Goal: Complete application form: Complete application form

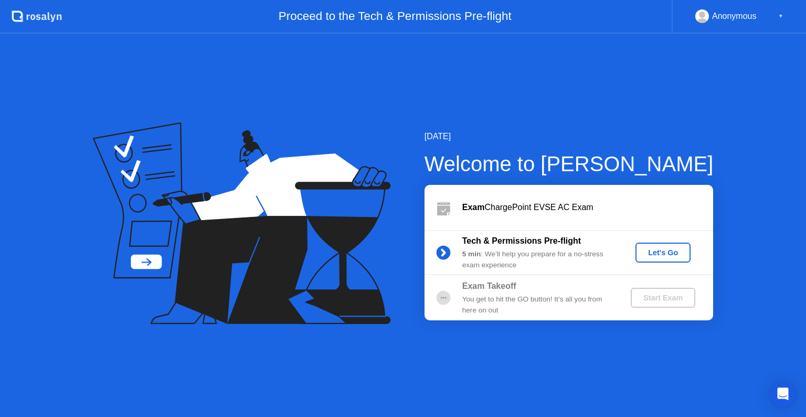
click at [669, 252] on div "Let's Go" at bounding box center [663, 252] width 47 height 8
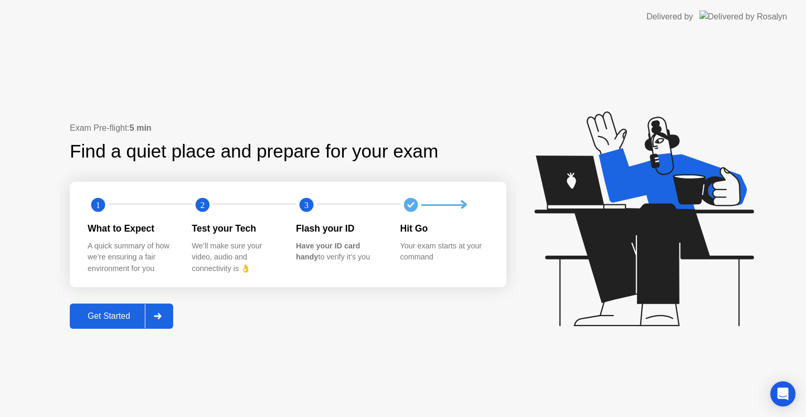
click at [121, 313] on div "Get Started" at bounding box center [109, 315] width 72 height 9
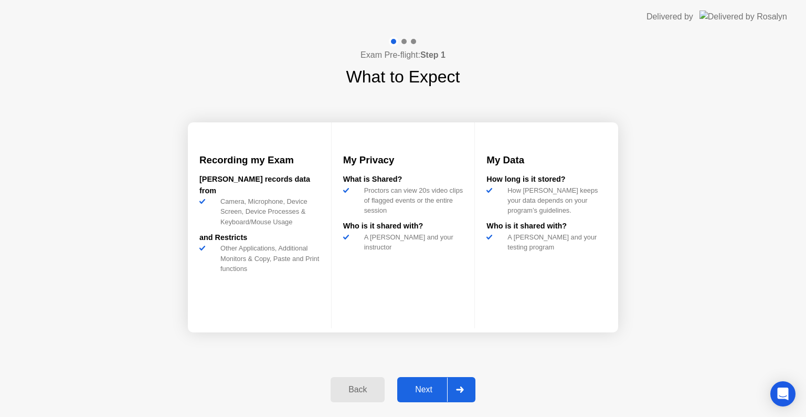
click at [419, 389] on div "Next" at bounding box center [423, 389] width 47 height 9
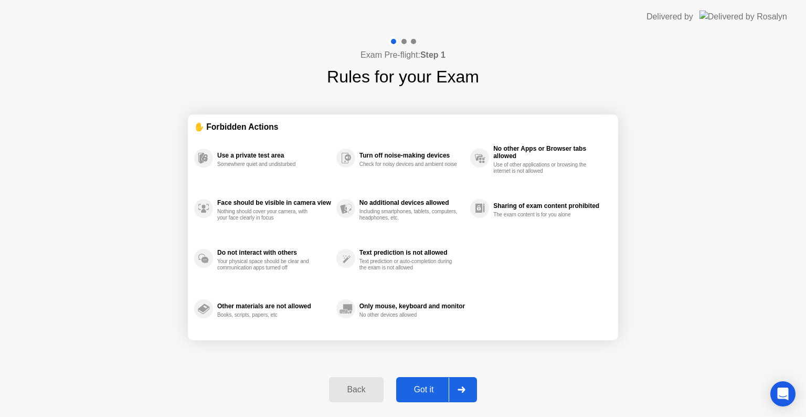
click at [428, 381] on button "Got it" at bounding box center [436, 389] width 81 height 25
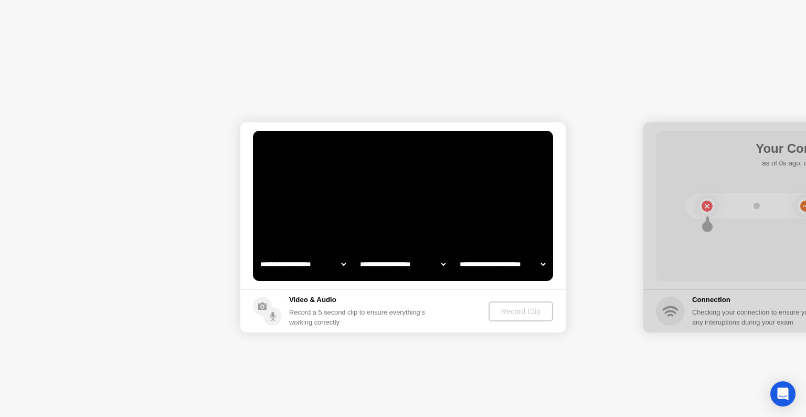
select select "**********"
select select "*******"
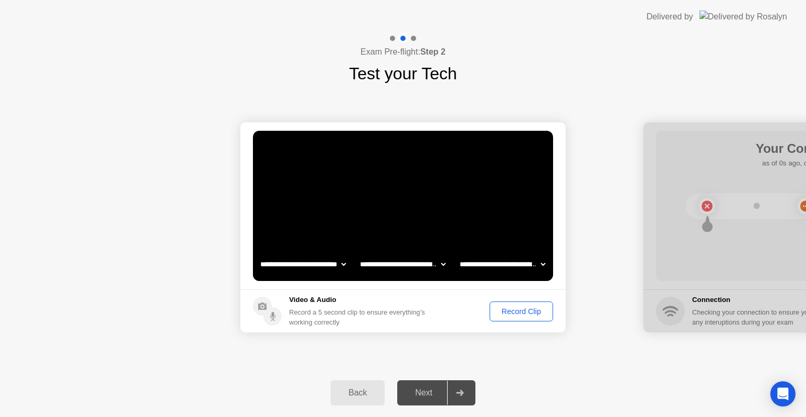
click at [428, 393] on div "Next" at bounding box center [423, 392] width 47 height 9
click at [513, 311] on div "Record Clip" at bounding box center [521, 311] width 56 height 8
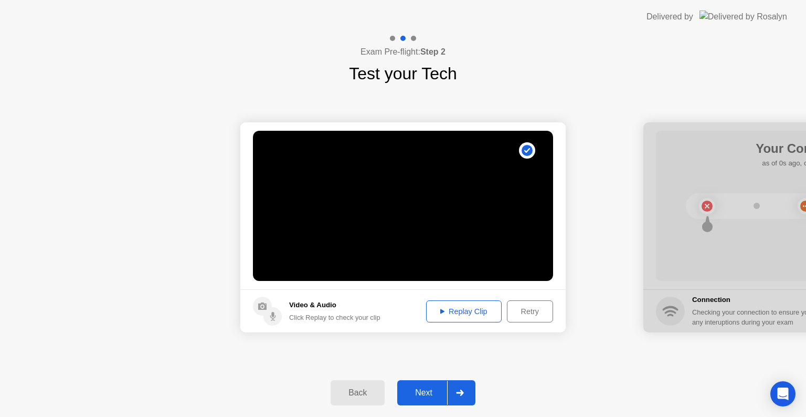
click at [518, 313] on div "Retry" at bounding box center [529, 311] width 39 height 8
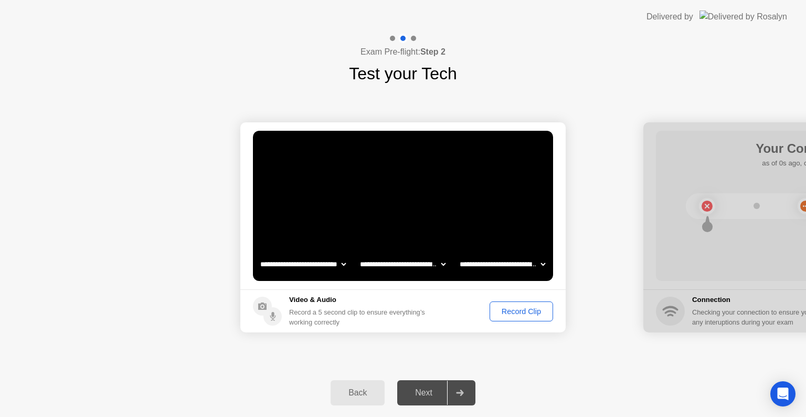
click at [518, 313] on div "Record Clip" at bounding box center [521, 311] width 56 height 8
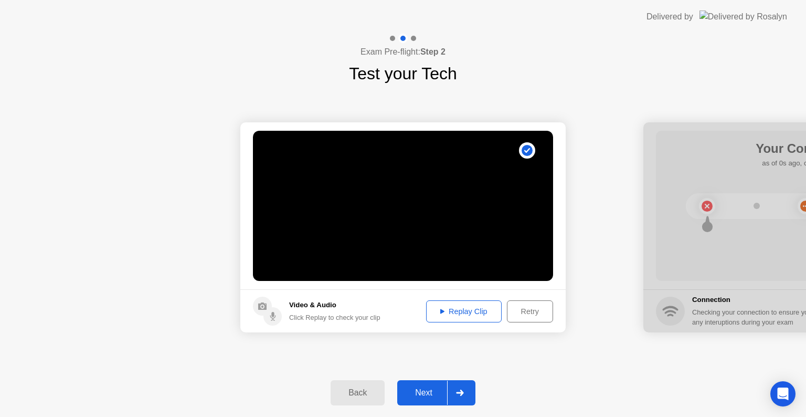
click at [417, 409] on div "Back Next" at bounding box center [403, 392] width 806 height 48
click at [425, 395] on div "Next" at bounding box center [423, 392] width 47 height 9
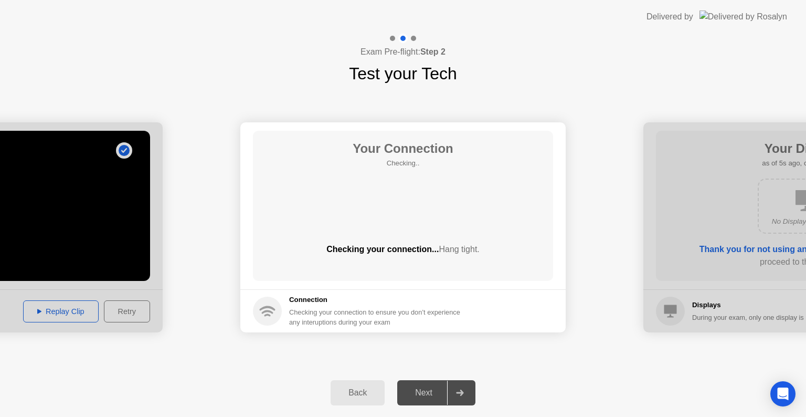
click at [425, 395] on div "Next" at bounding box center [423, 392] width 47 height 9
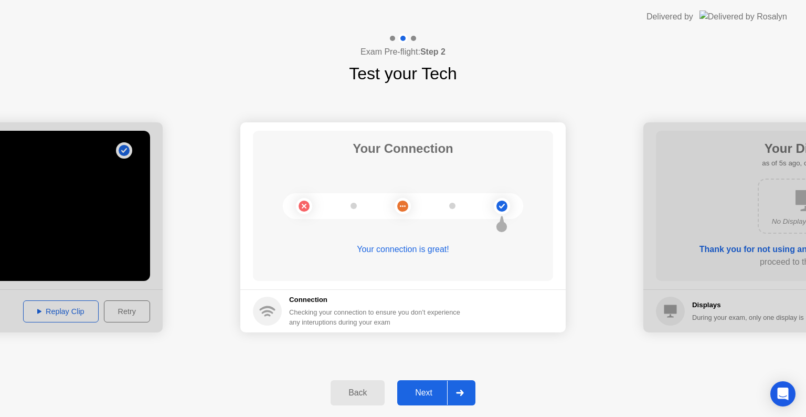
click at [425, 395] on div "Next" at bounding box center [423, 392] width 47 height 9
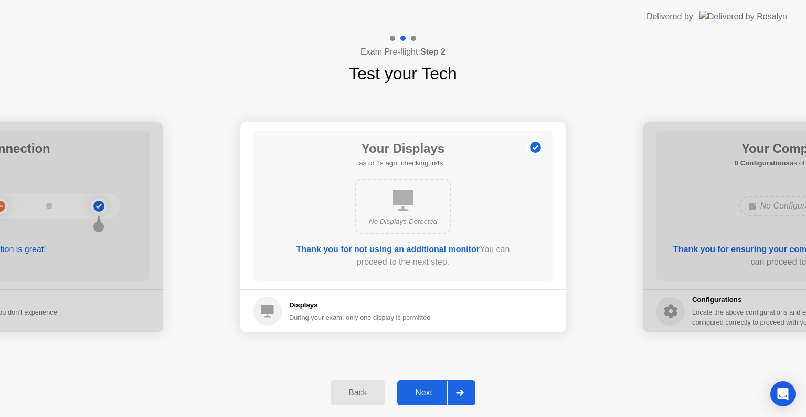
click at [425, 395] on div "Next" at bounding box center [423, 392] width 47 height 9
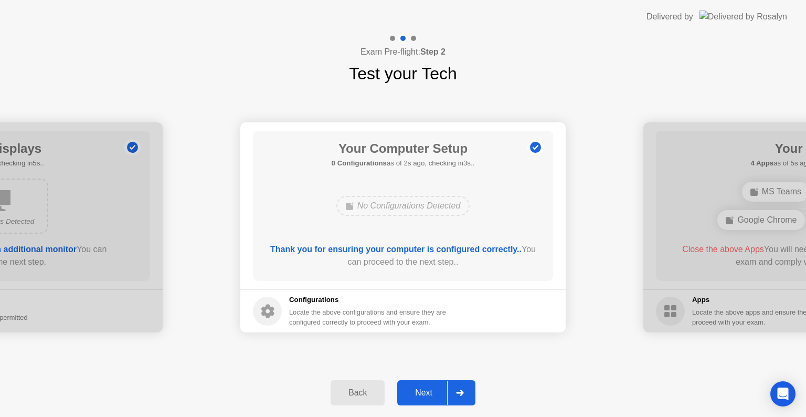
click at [425, 395] on div "Next" at bounding box center [423, 392] width 47 height 9
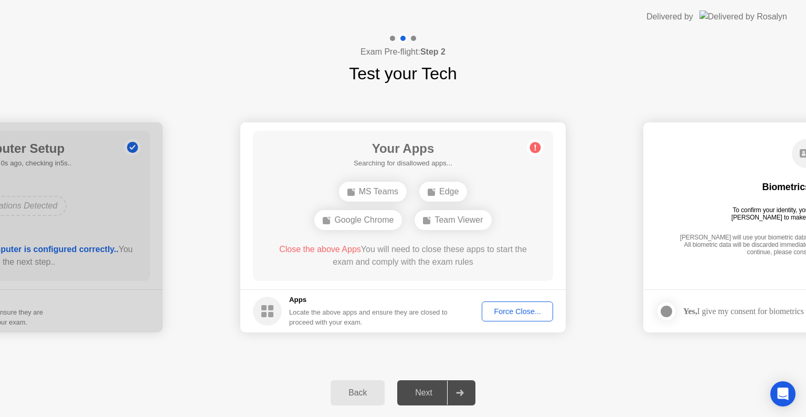
click at [505, 302] on button "Force Close..." at bounding box center [517, 311] width 71 height 20
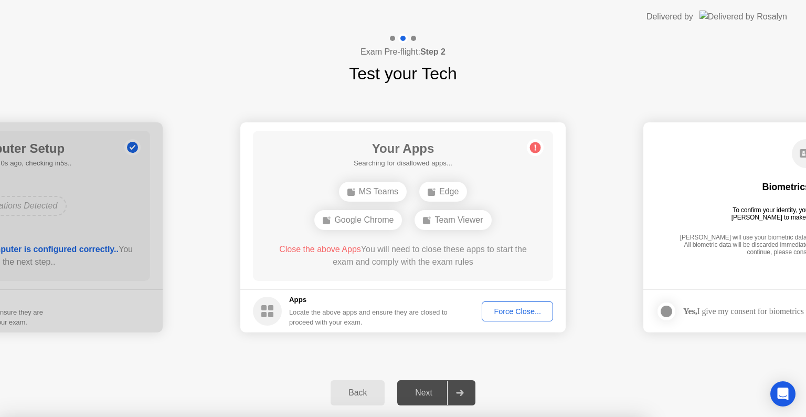
click at [488, 416] on div at bounding box center [403, 417] width 806 height 0
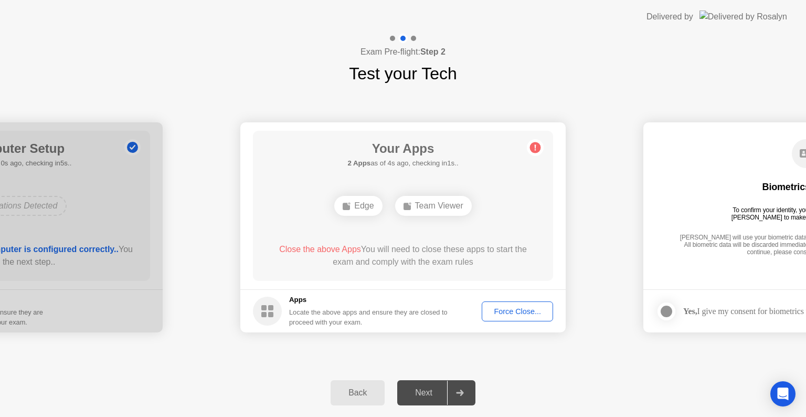
click at [364, 205] on div "Edge" at bounding box center [358, 206] width 48 height 20
click at [676, 189] on div "Biometrics Consent To confirm your identity, your testing program requires [PER…" at bounding box center [806, 198] width 300 height 135
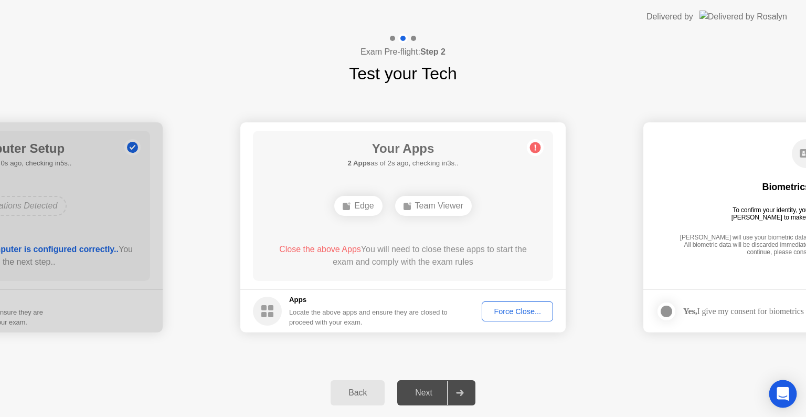
click at [781, 392] on icon "Open Intercom Messenger" at bounding box center [782, 394] width 12 height 14
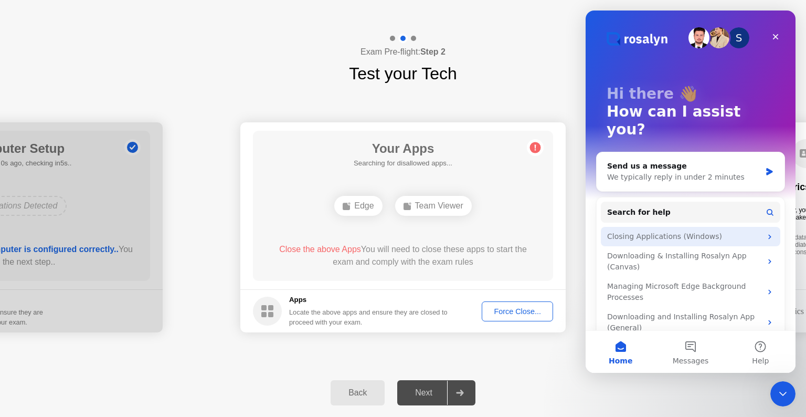
click at [696, 231] on div "Closing Applications (Windows)" at bounding box center [684, 236] width 154 height 11
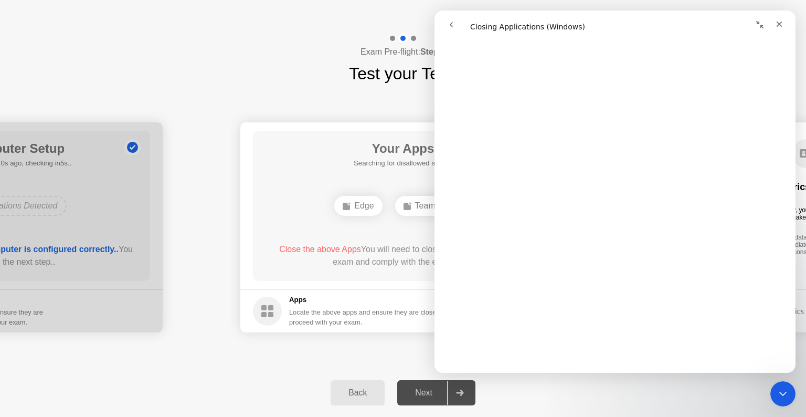
scroll to position [324, 0]
drag, startPoint x: 795, startPoint y: 90, endPoint x: 1234, endPoint y: 171, distance: 447.0
click at [367, 77] on h1 "Test your Tech" at bounding box center [403, 73] width 108 height 25
click at [778, 26] on icon "Close" at bounding box center [779, 24] width 8 height 8
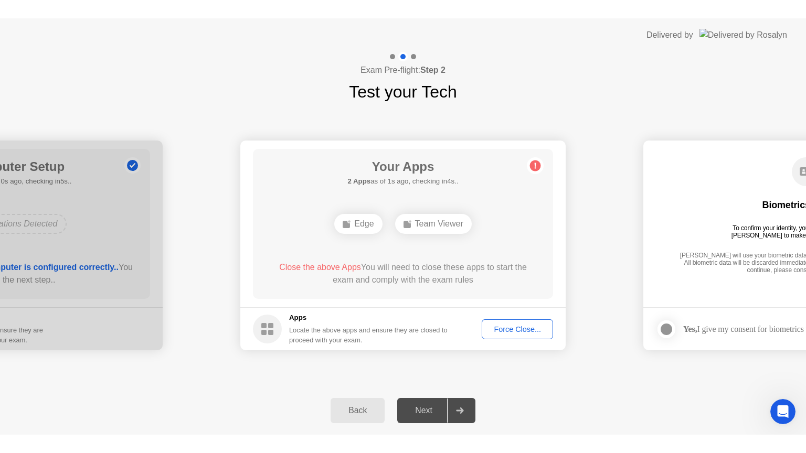
scroll to position [0, 0]
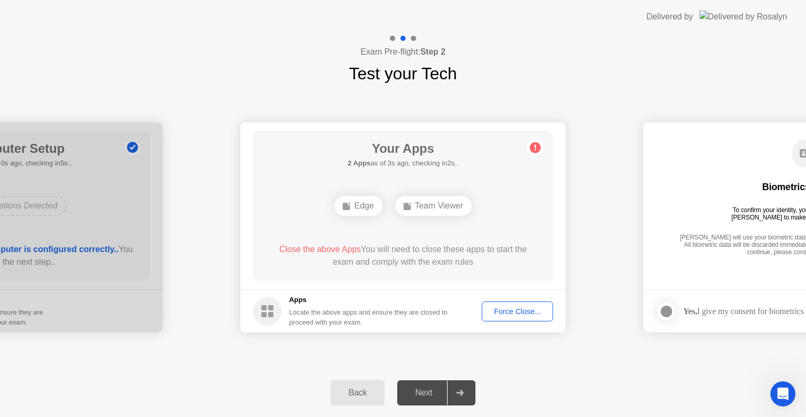
click at [511, 307] on div "Force Close..." at bounding box center [517, 311] width 64 height 8
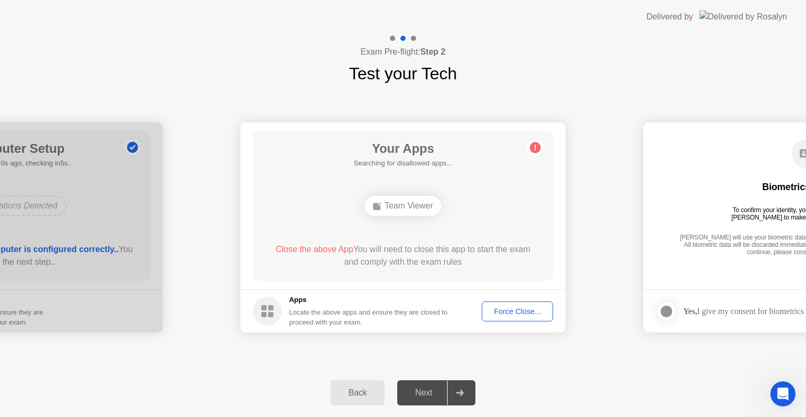
click at [432, 395] on div "Next" at bounding box center [423, 392] width 47 height 9
click at [462, 393] on icon at bounding box center [459, 392] width 7 height 6
click at [538, 147] on circle at bounding box center [535, 147] width 11 height 11
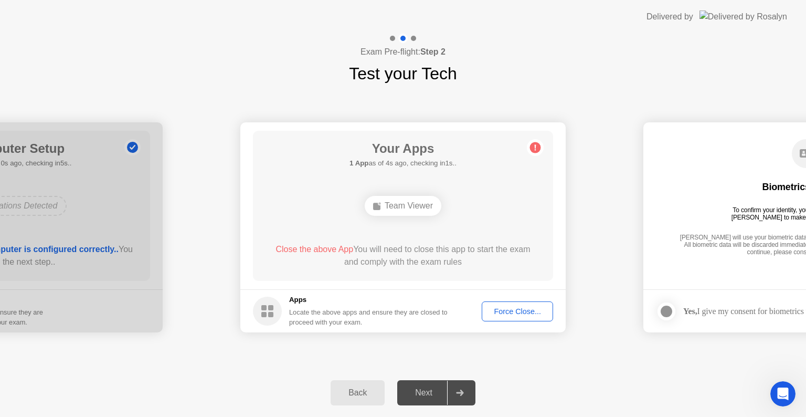
click at [538, 147] on circle at bounding box center [535, 147] width 11 height 11
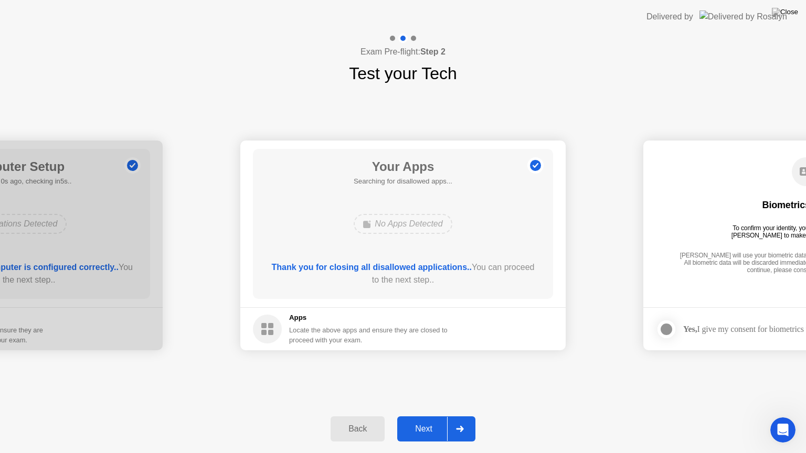
click at [418, 416] on button "Next" at bounding box center [436, 429] width 78 height 25
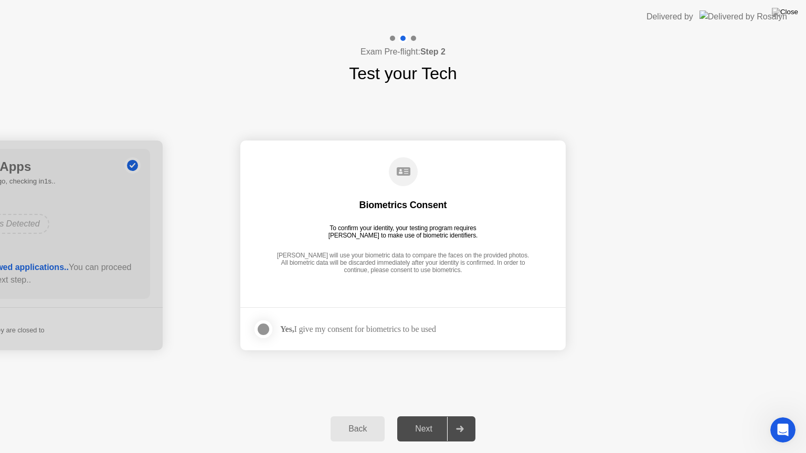
click at [257, 326] on div at bounding box center [263, 329] width 13 height 13
click at [422, 416] on div "Next" at bounding box center [423, 428] width 47 height 9
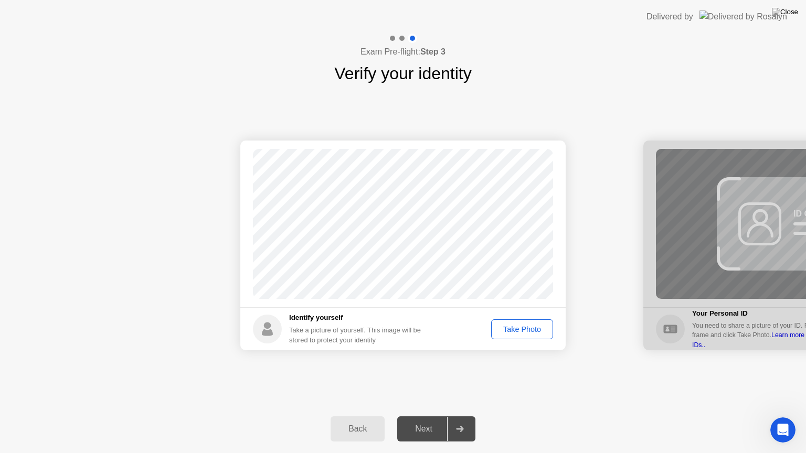
click at [536, 330] on div "Take Photo" at bounding box center [522, 329] width 55 height 8
click at [431, 416] on div "Next" at bounding box center [423, 428] width 47 height 9
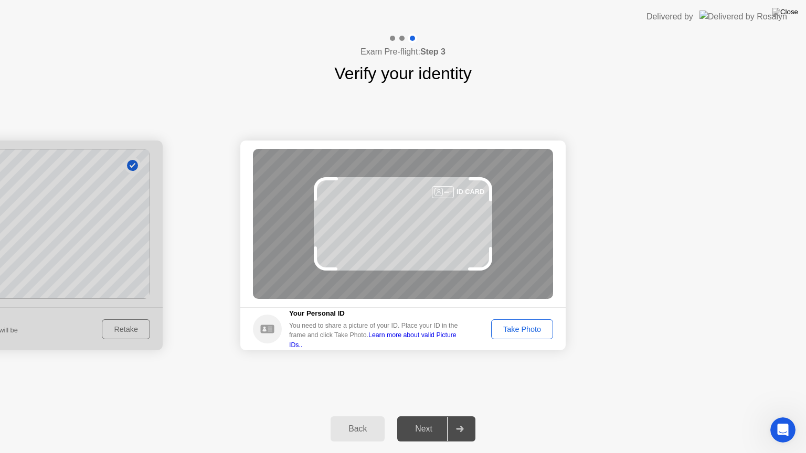
click at [516, 329] on div "Take Photo" at bounding box center [522, 329] width 55 height 8
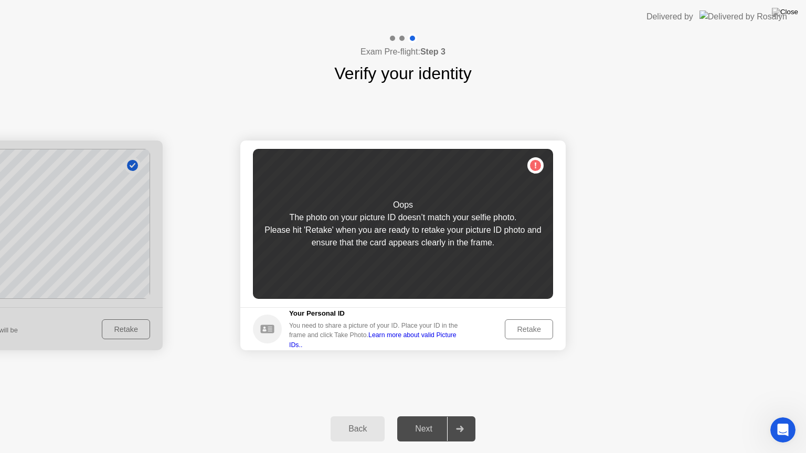
click at [516, 329] on div "Retake" at bounding box center [528, 329] width 41 height 8
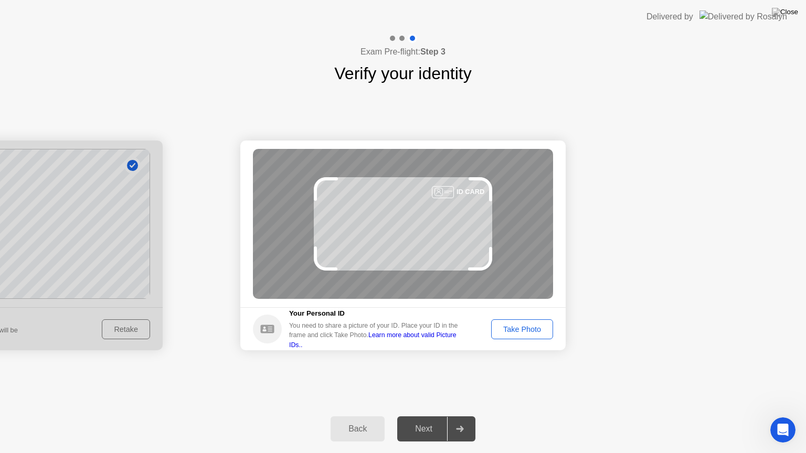
click at [516, 329] on div "Take Photo" at bounding box center [522, 329] width 55 height 8
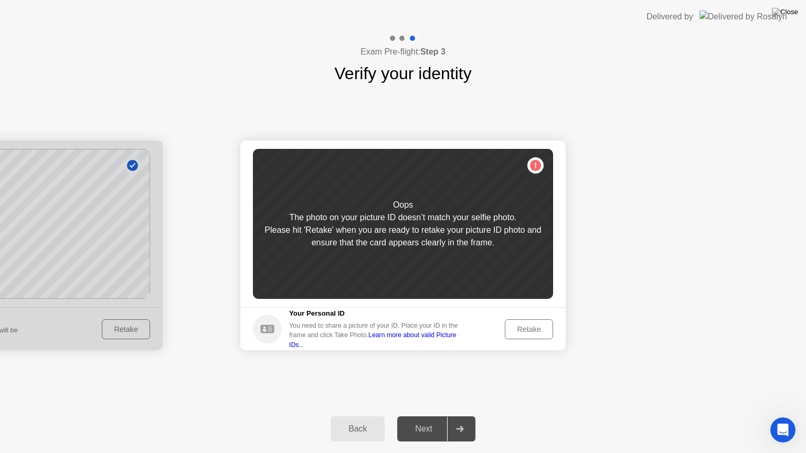
drag, startPoint x: 555, startPoint y: 159, endPoint x: 556, endPoint y: 105, distance: 54.0
click at [556, 105] on div "Success Photo is correctly taken Identify yourself Take a picture of yourself. …" at bounding box center [403, 245] width 806 height 319
drag, startPoint x: 556, startPoint y: 105, endPoint x: 398, endPoint y: 415, distance: 347.7
click at [398, 415] on div "Exam Pre-flight: Step 3 Verify your identity Success Photo is correctly taken I…" at bounding box center [403, 244] width 806 height 420
click at [531, 165] on div "Oops The photo on your picture ID doesn’t match your selfie photo. Please hit '…" at bounding box center [403, 224] width 300 height 150
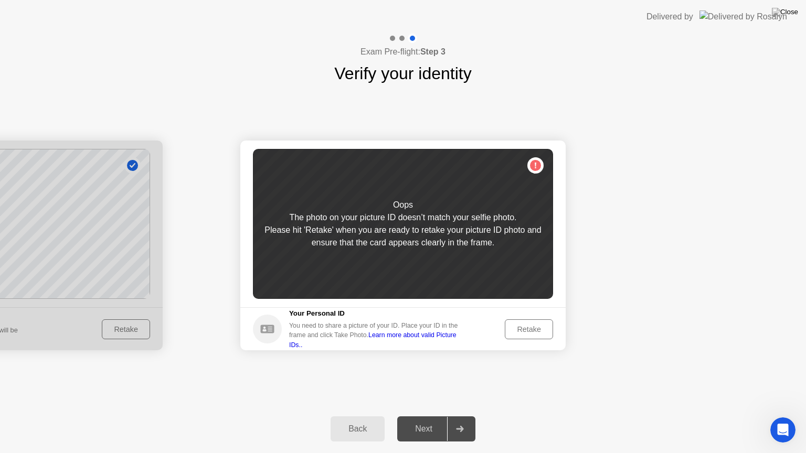
click at [516, 330] on div "Retake" at bounding box center [528, 329] width 41 height 8
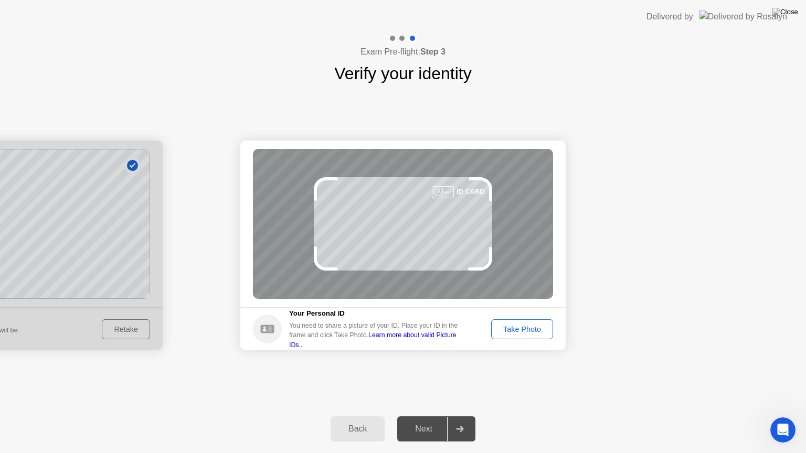
click at [533, 329] on div "Take Photo" at bounding box center [522, 329] width 55 height 8
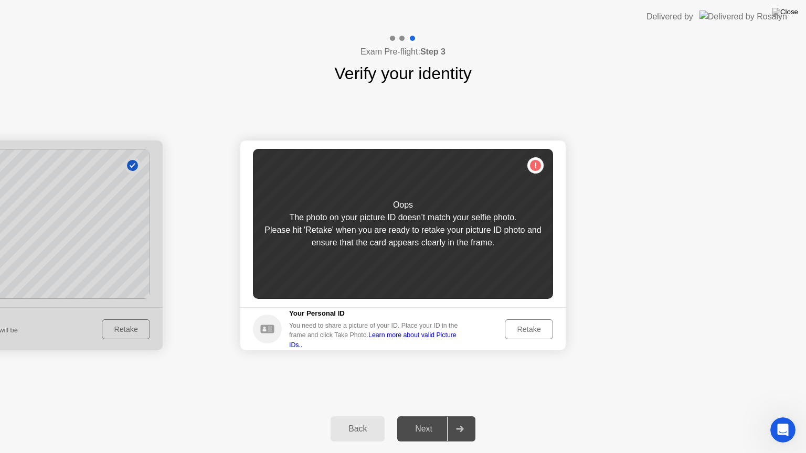
click at [359, 416] on div "Back" at bounding box center [358, 428] width 48 height 9
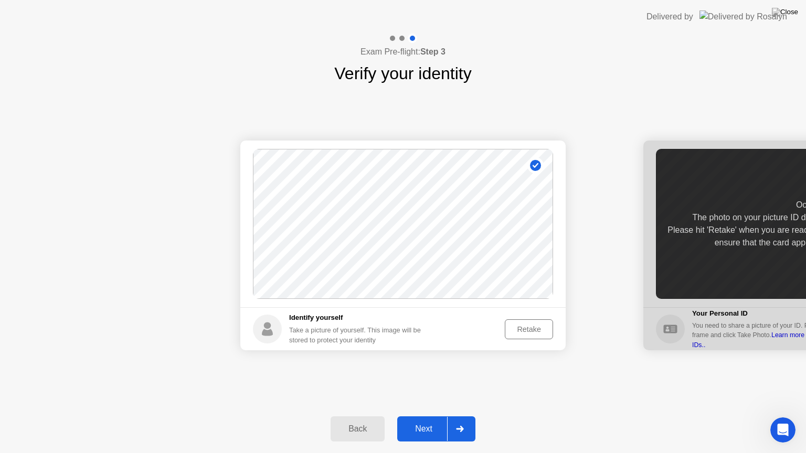
click at [538, 325] on div "Retake" at bounding box center [528, 329] width 41 height 8
click at [538, 325] on div "Take Photo" at bounding box center [522, 329] width 55 height 8
click at [426, 416] on div "Next" at bounding box center [423, 428] width 47 height 9
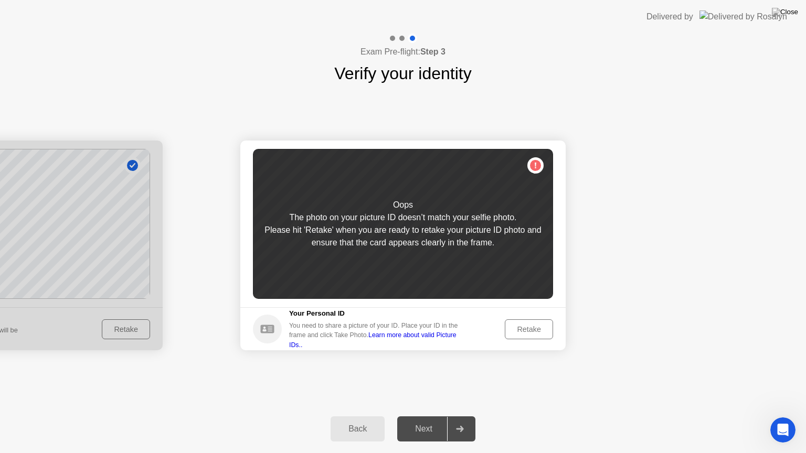
click at [521, 326] on div "Retake" at bounding box center [528, 329] width 41 height 8
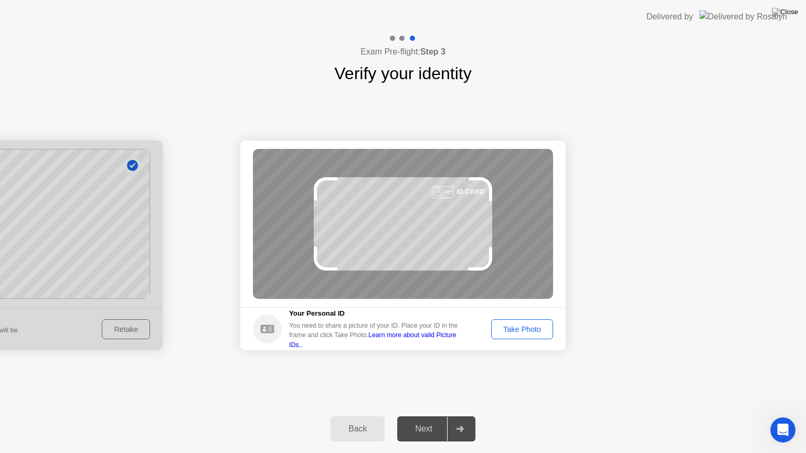
click at [521, 326] on div "Take Photo" at bounding box center [522, 329] width 55 height 8
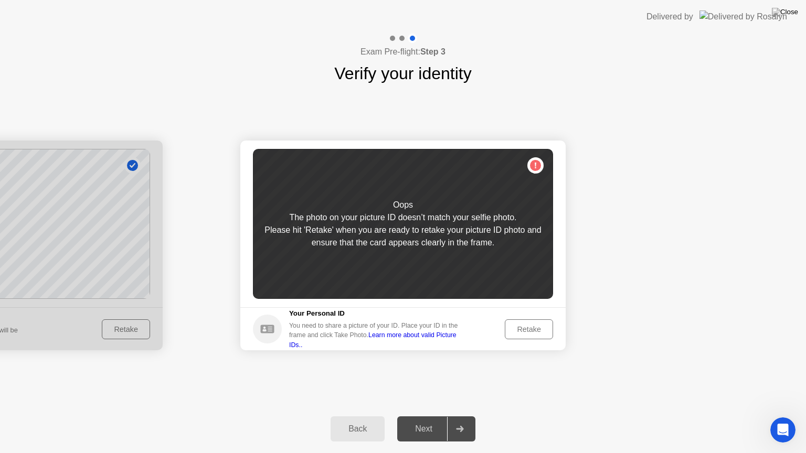
click at [521, 326] on div "Retake" at bounding box center [528, 329] width 41 height 8
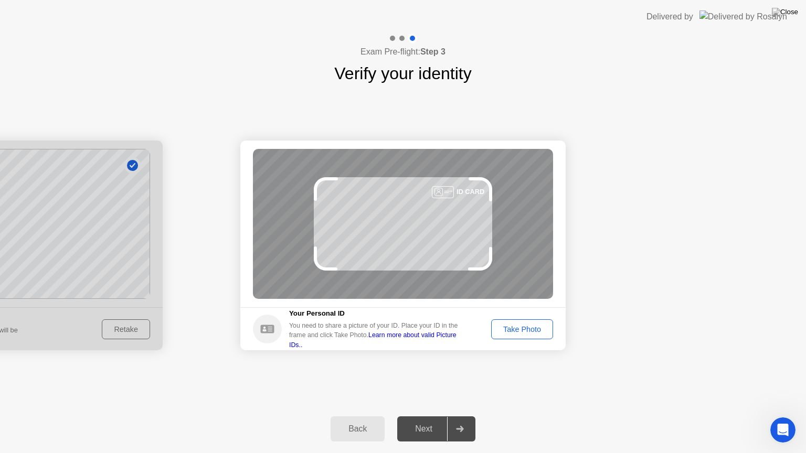
click at [521, 326] on div "Take Photo" at bounding box center [522, 329] width 55 height 8
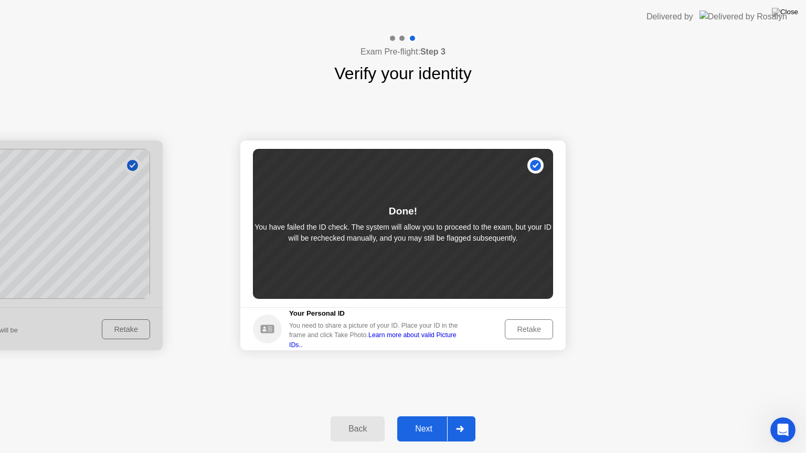
click at [521, 326] on div "Retake" at bounding box center [528, 329] width 41 height 8
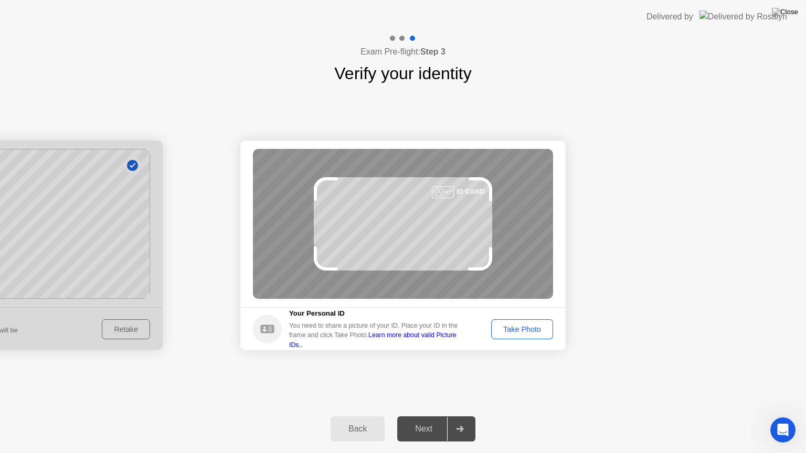
click at [425, 416] on div "Next" at bounding box center [423, 428] width 47 height 9
drag, startPoint x: 522, startPoint y: 325, endPoint x: 525, endPoint y: 344, distance: 19.7
click at [525, 344] on footer "Your Personal ID You need to share a picture of your ID. Place your ID in the f…" at bounding box center [402, 328] width 325 height 43
click at [525, 336] on button "Take Photo" at bounding box center [522, 330] width 62 height 20
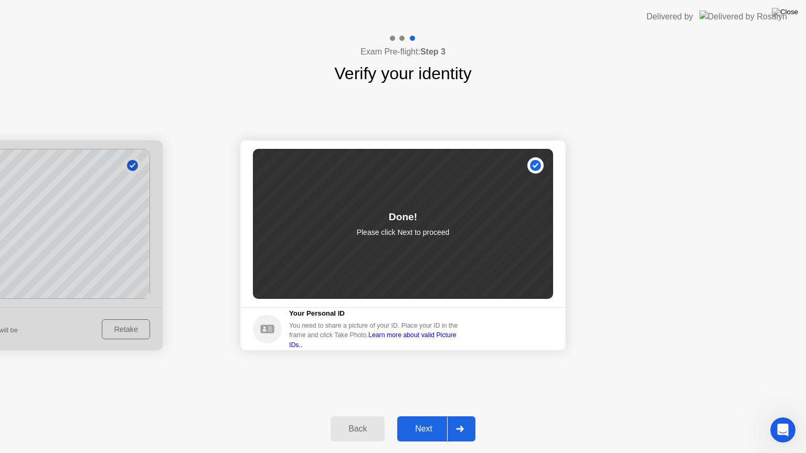
click at [421, 416] on button "Next" at bounding box center [436, 429] width 78 height 25
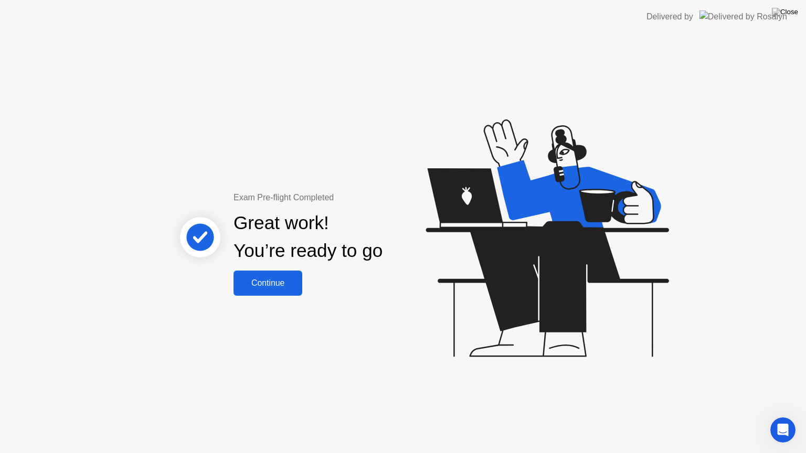
click at [281, 279] on div "Continue" at bounding box center [268, 283] width 62 height 9
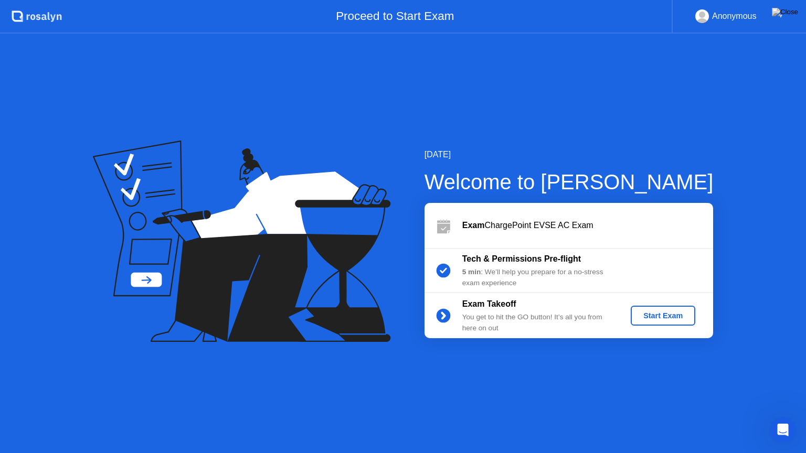
click at [659, 312] on div "Start Exam" at bounding box center [663, 316] width 56 height 8
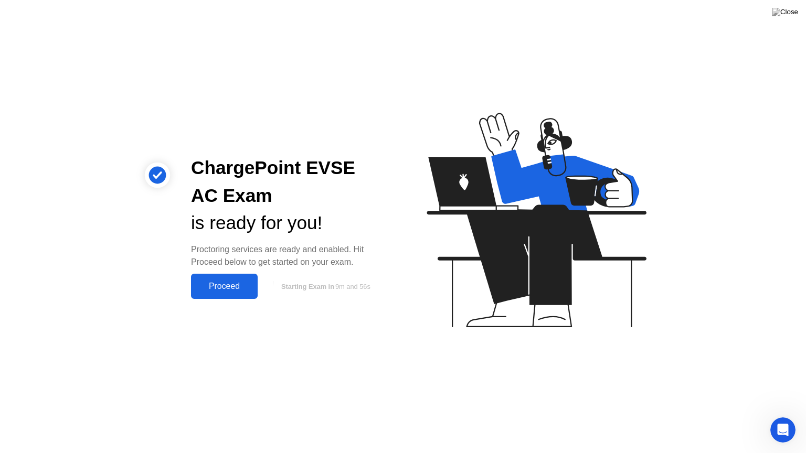
click at [246, 287] on div "Proceed" at bounding box center [224, 286] width 60 height 9
